Goal: Navigation & Orientation: Find specific page/section

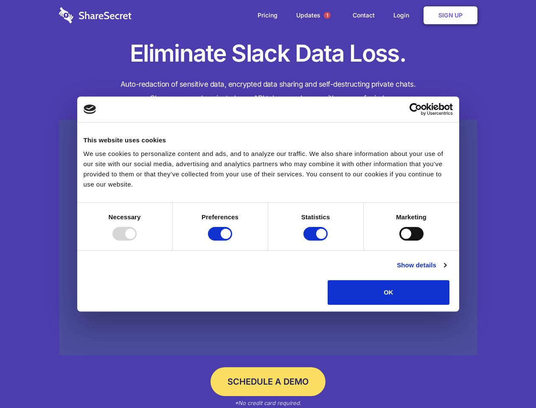
click at [137, 240] on div at bounding box center [124, 234] width 24 height 14
click at [232, 240] on input "Preferences" at bounding box center [220, 234] width 24 height 14
checkbox input "false"
click at [317, 240] on input "Statistics" at bounding box center [316, 234] width 24 height 14
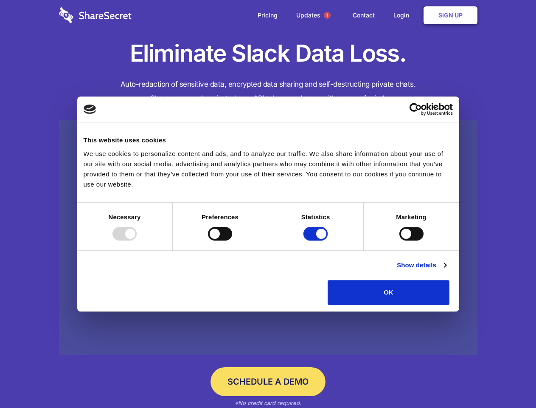
checkbox input "false"
click at [399, 240] on input "Marketing" at bounding box center [411, 234] width 24 height 14
checkbox input "true"
click at [446, 270] on link "Show details" at bounding box center [421, 265] width 49 height 10
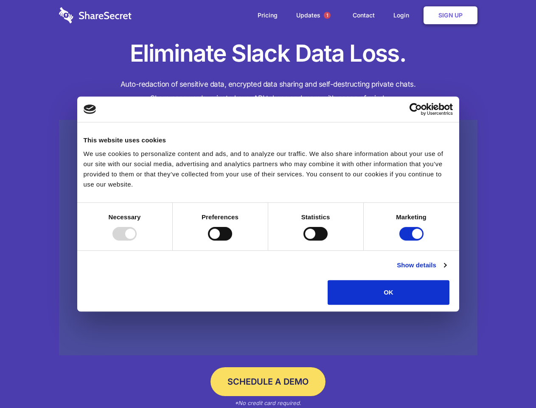
click at [0, 0] on li "Necessary 7 Necessary cookies help make a website usable by enabling basic func…" at bounding box center [0, 0] width 0 height 0
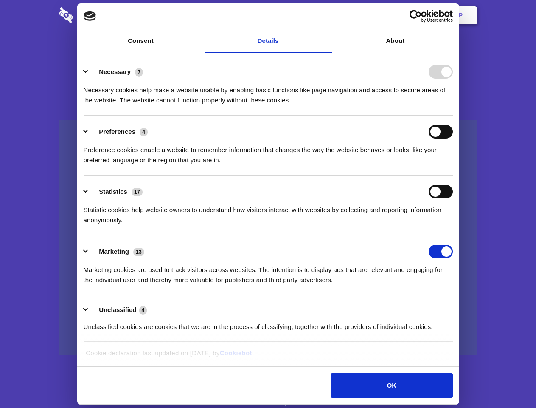
click at [327, 15] on span "1" at bounding box center [327, 15] width 7 height 7
